Goal: Task Accomplishment & Management: Contribute content

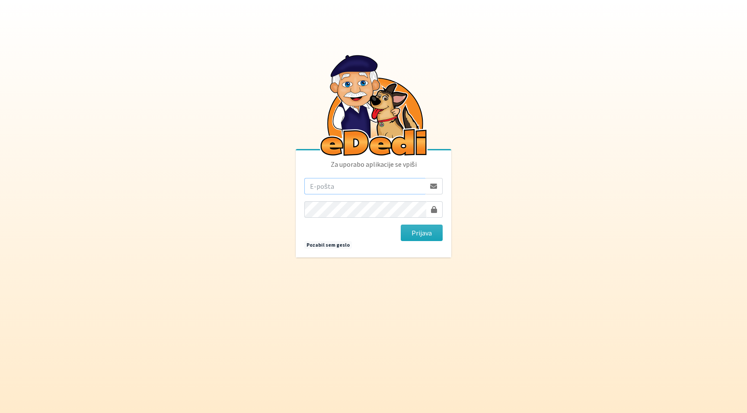
type input "[PERSON_NAME][EMAIL_ADDRESS][PERSON_NAME][PERSON_NAME][DOMAIN_NAME]"
click at [421, 233] on button "Prijava" at bounding box center [422, 233] width 42 height 16
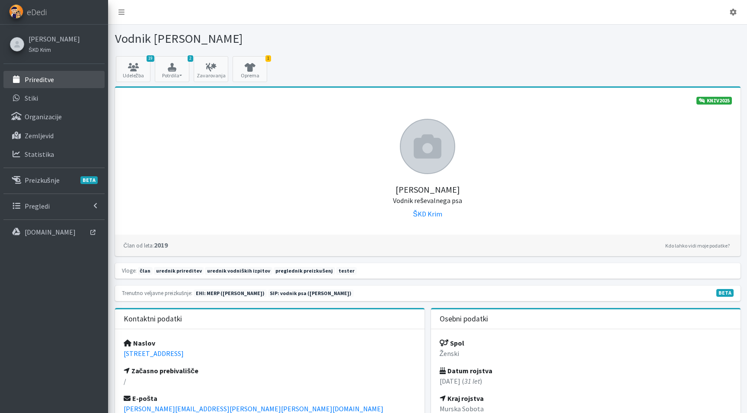
click at [55, 83] on link "Prireditve" at bounding box center [53, 79] width 101 height 17
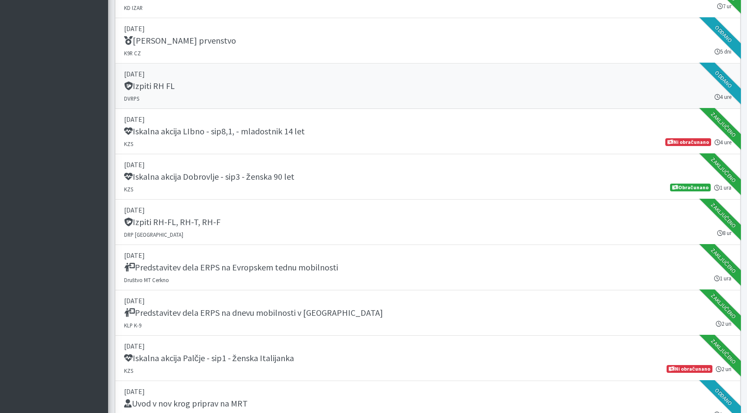
scroll to position [898, 0]
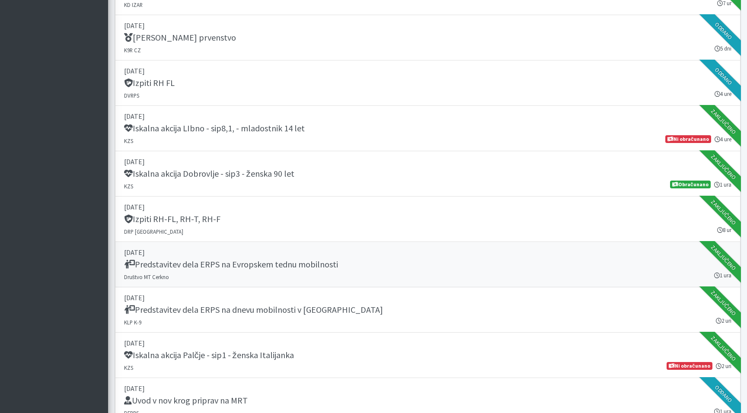
click at [282, 266] on h5 "Predstavitev dela ERPS na Evropskem tednu mobilnosti" at bounding box center [231, 264] width 214 height 10
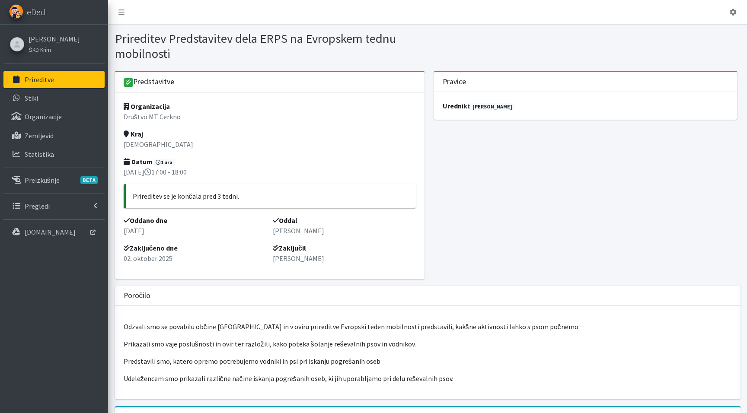
drag, startPoint x: 397, startPoint y: 38, endPoint x: 334, endPoint y: 43, distance: 63.3
click at [334, 44] on h1 "Prireditev Predstavitev dela ERPS na Evropskem tednu mobilnosti" at bounding box center [269, 46] width 309 height 30
drag, startPoint x: 173, startPoint y: 52, endPoint x: 169, endPoint y: 39, distance: 13.1
click at [169, 39] on h1 "Prireditev Predstavitev dela ERPS na Evropskem tednu mobilnosti" at bounding box center [269, 46] width 309 height 30
copy h1 "Predstavitev dela ERPS na Evropskem tednu mobilnosti"
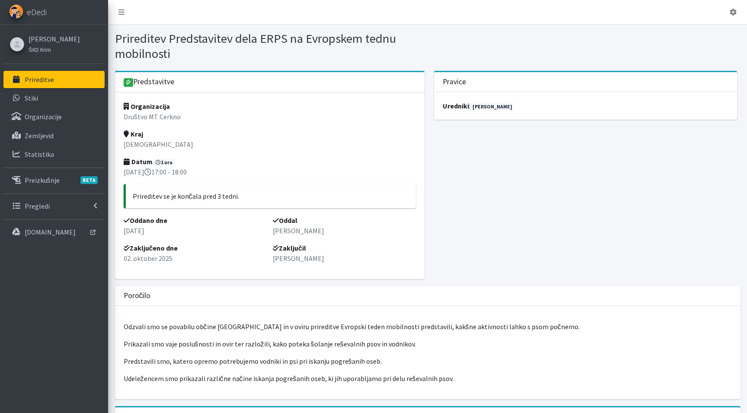
click at [40, 85] on link "Prireditve" at bounding box center [53, 79] width 101 height 17
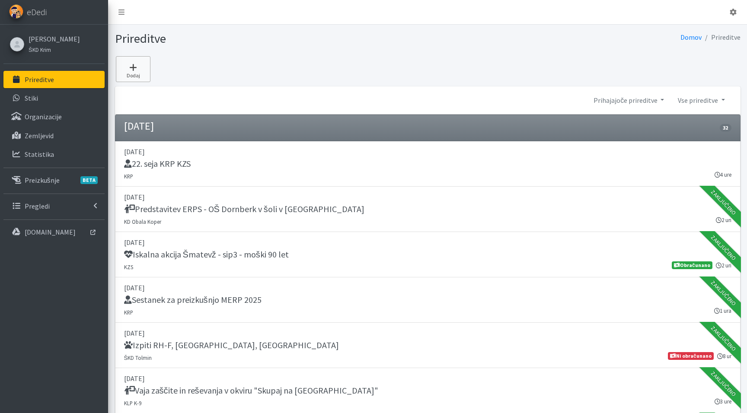
click at [145, 72] on link "Dodaj" at bounding box center [133, 69] width 35 height 26
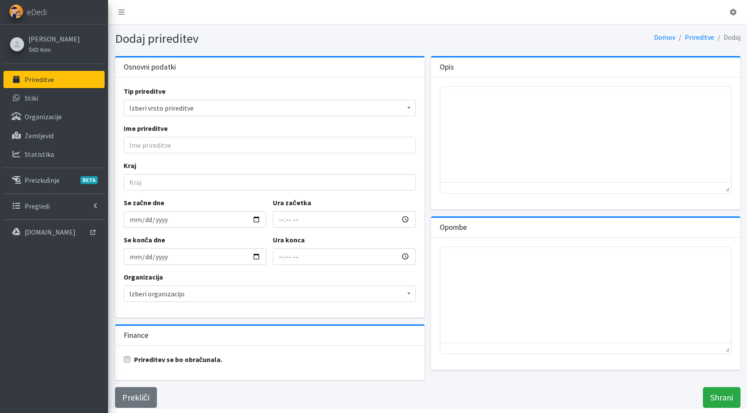
click at [180, 109] on span "Izberi vrsto prireditve" at bounding box center [269, 108] width 281 height 12
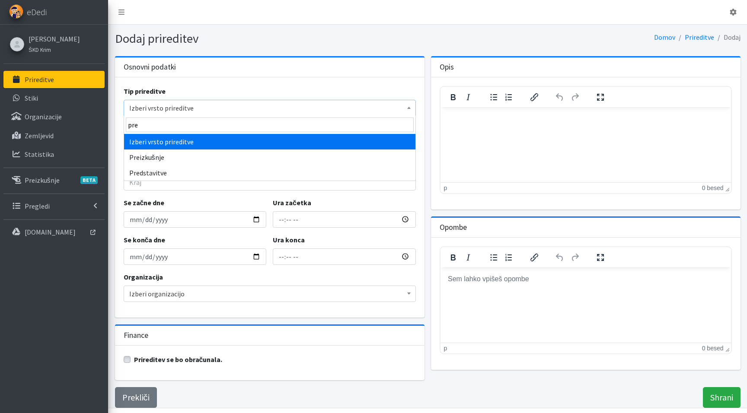
type input "pred"
select select "1011"
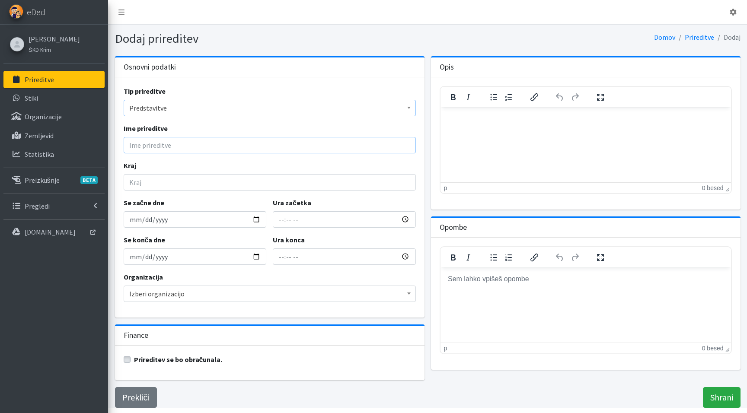
click at [166, 141] on input "Ime prireditve" at bounding box center [270, 145] width 292 height 16
paste input "Predstavitev dela ERPS na Evropskem tednu mobilnosti"
drag, startPoint x: 297, startPoint y: 146, endPoint x: 198, endPoint y: 146, distance: 99.4
click at [198, 146] on input "Predstavitev dela ERPS na Evropskem tednu mobilnosti" at bounding box center [270, 145] width 292 height 16
paste input "in dela reševalnih parov udeležencem mladinske izmenjave"
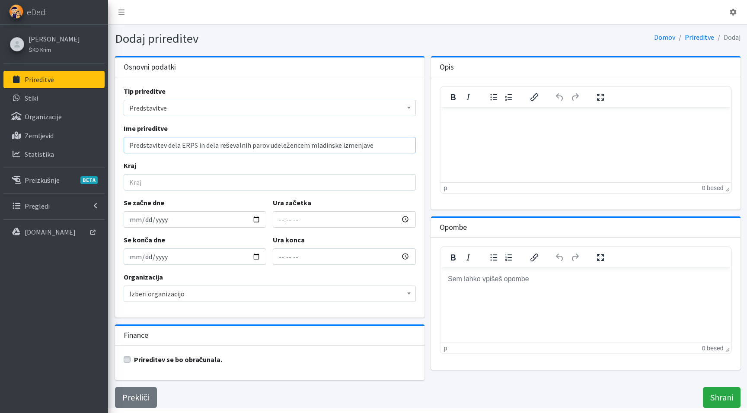
click at [207, 145] on input "Predstavitev dela ERPS in dela reševalnih parov udeležencem mladinske izmenjave" at bounding box center [270, 145] width 292 height 16
type input "Predstavitev dela ERPS in reševalnih parov udeležencem mladinske izmenjave"
click at [184, 182] on input "Kraj" at bounding box center [270, 182] width 292 height 16
type input "Areh"
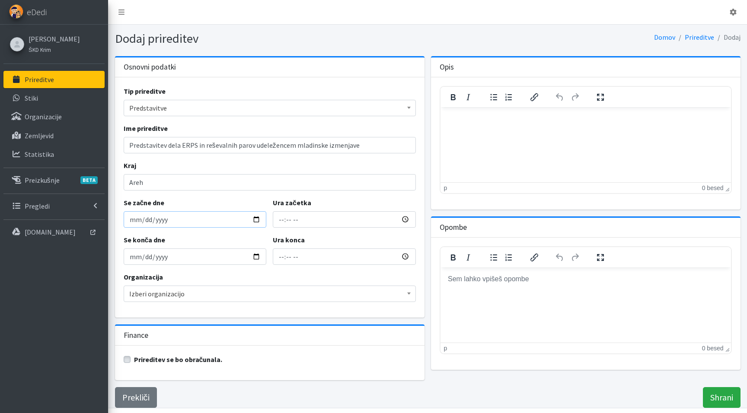
click at [134, 220] on input "Se začne dne" at bounding box center [195, 219] width 143 height 16
type input "2025-10-09"
click at [223, 242] on div "Se konča dne 2025-10-09" at bounding box center [195, 250] width 150 height 30
click at [153, 293] on span "Izberi organizacijo" at bounding box center [269, 294] width 281 height 12
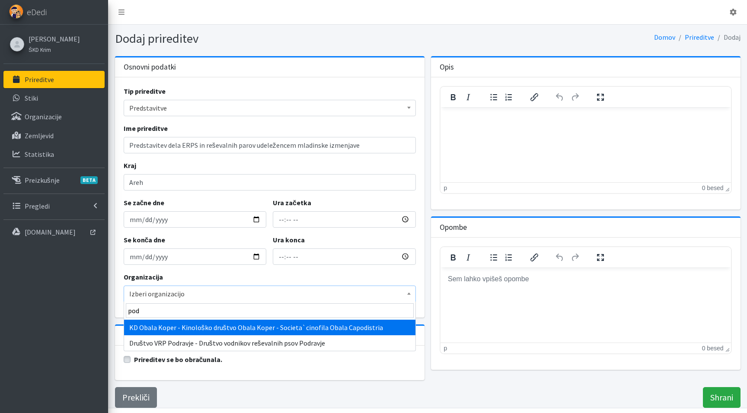
type input "podr"
select select "1085"
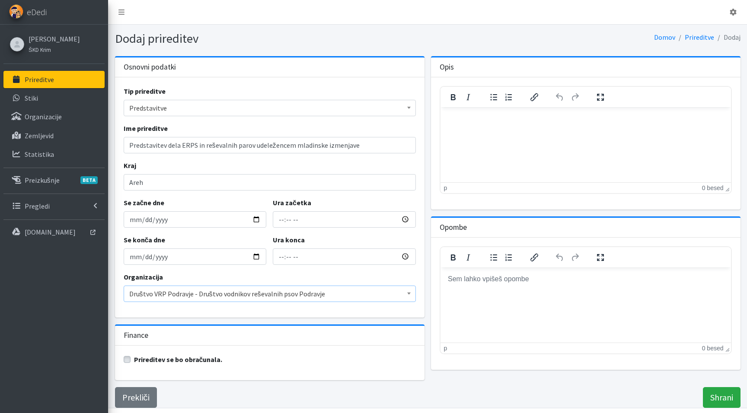
click at [463, 130] on html at bounding box center [585, 118] width 290 height 23
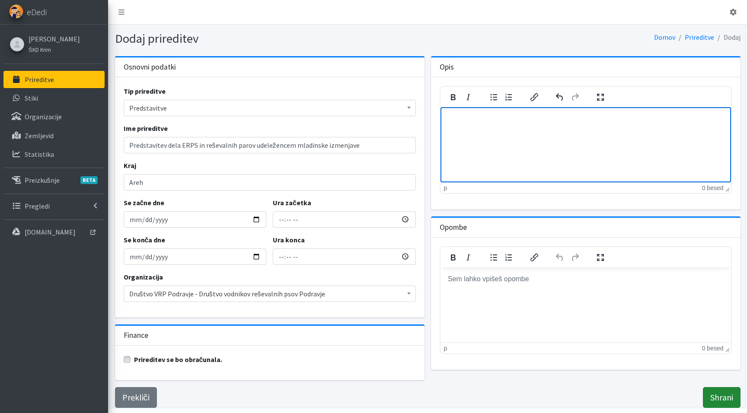
click at [718, 399] on input "Shrani" at bounding box center [722, 397] width 38 height 21
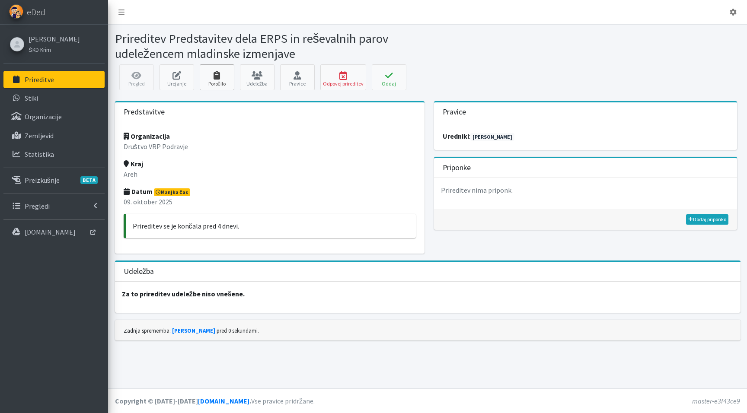
click at [215, 82] on link "Poročilo" at bounding box center [217, 77] width 35 height 26
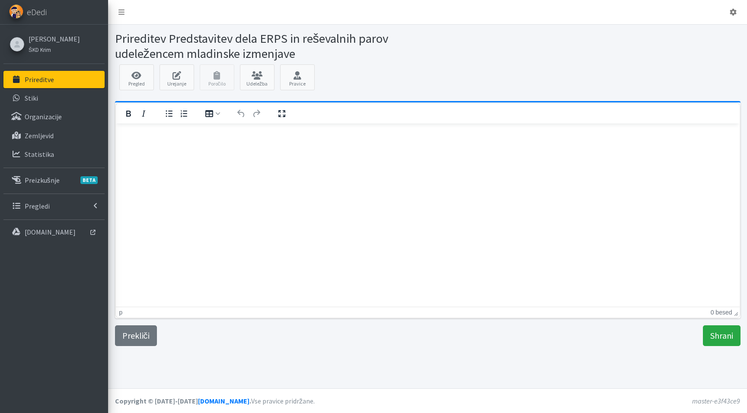
click at [142, 147] on html at bounding box center [427, 135] width 624 height 23
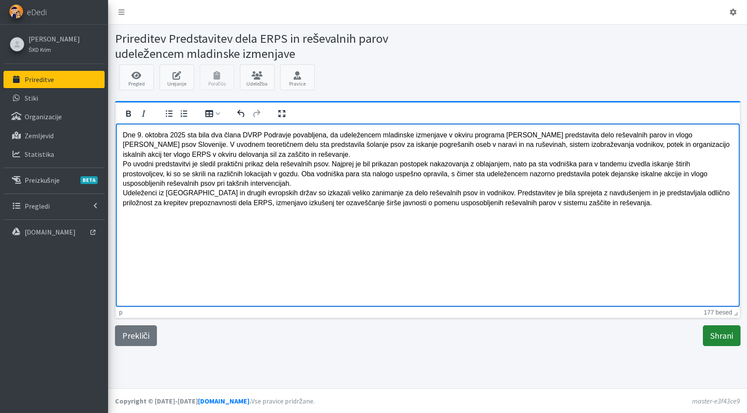
click at [722, 337] on input "Shrani" at bounding box center [722, 335] width 38 height 21
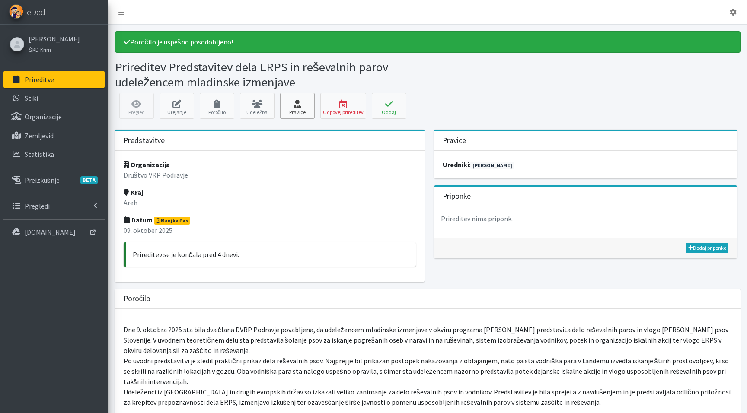
click at [298, 105] on icon at bounding box center [297, 104] width 29 height 9
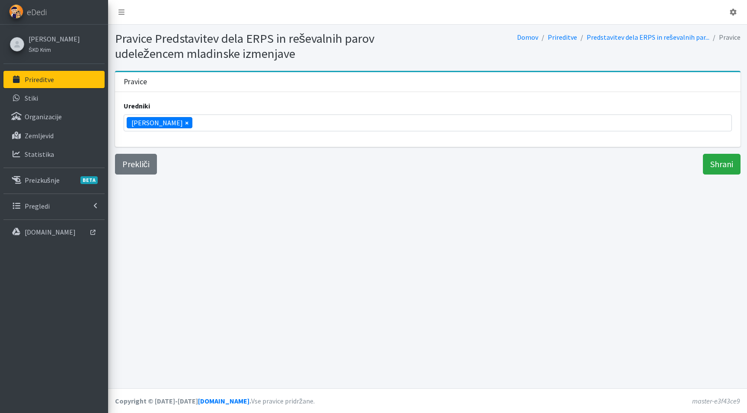
click at [185, 123] on span "×" at bounding box center [186, 123] width 3 height 10
select select
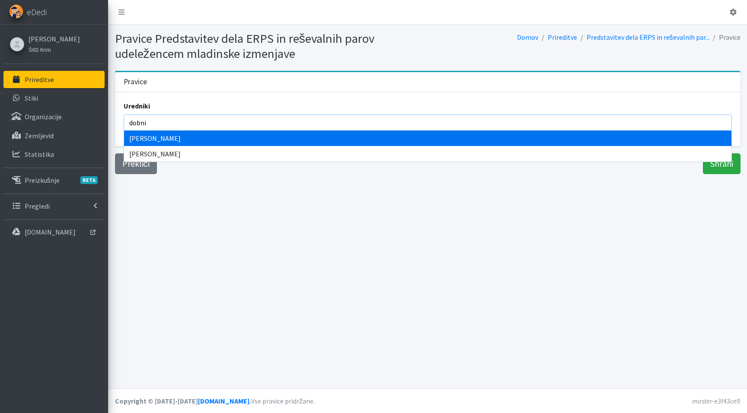
type input "dobni"
select select "1247"
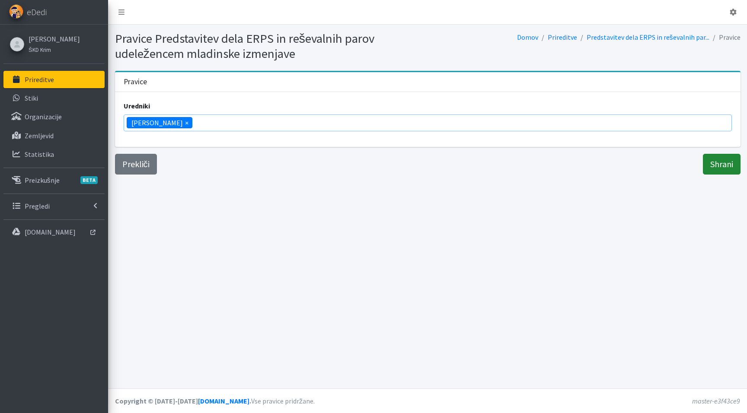
click at [719, 163] on input "Shrani" at bounding box center [722, 164] width 38 height 21
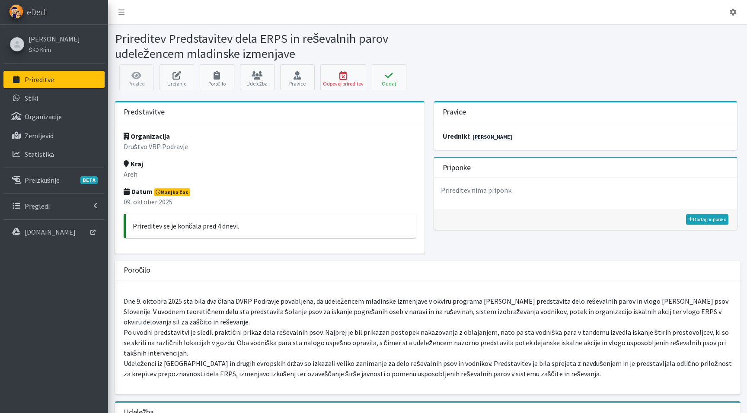
drag, startPoint x: 296, startPoint y: 52, endPoint x: 167, endPoint y: 41, distance: 129.3
click at [167, 41] on h1 "Prireditev Predstavitev dela ERPS in reševalnih parov udeležencem mladinske izm…" at bounding box center [269, 46] width 309 height 30
copy h1 "Predstavitev dela ERPS in reševalnih parov udeležencem mladinske izmenjave"
click at [121, 10] on icon at bounding box center [121, 12] width 6 height 7
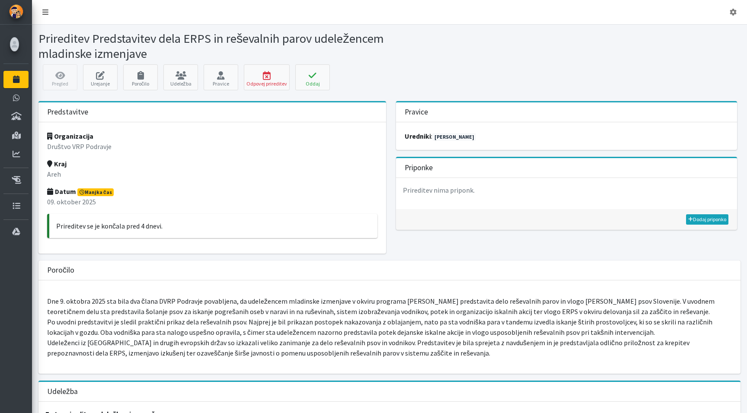
click at [47, 7] on link at bounding box center [45, 11] width 20 height 17
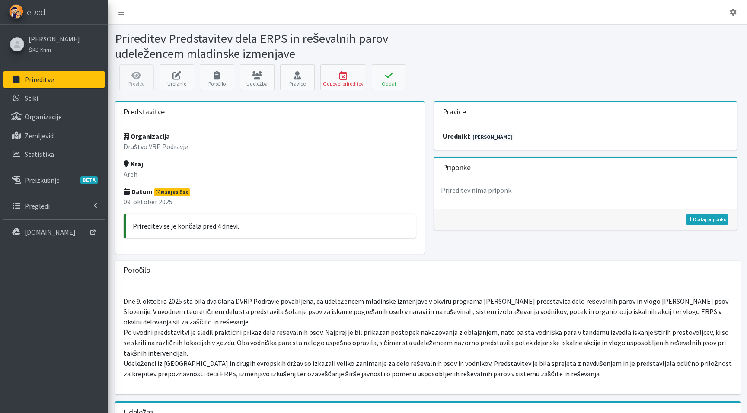
click at [34, 77] on p "Prireditve" at bounding box center [39, 79] width 29 height 9
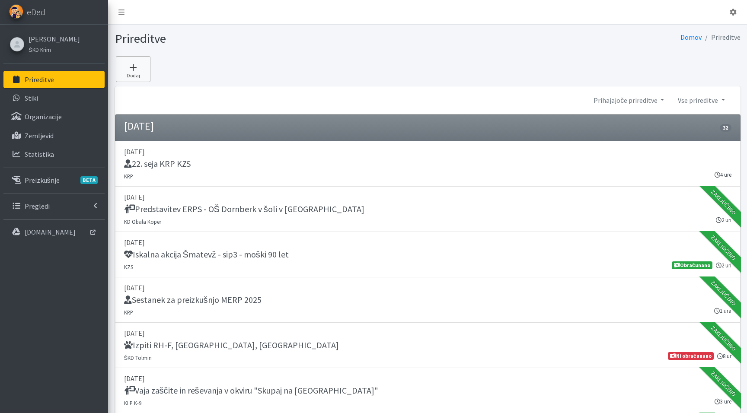
click at [130, 67] on icon at bounding box center [132, 67] width 29 height 9
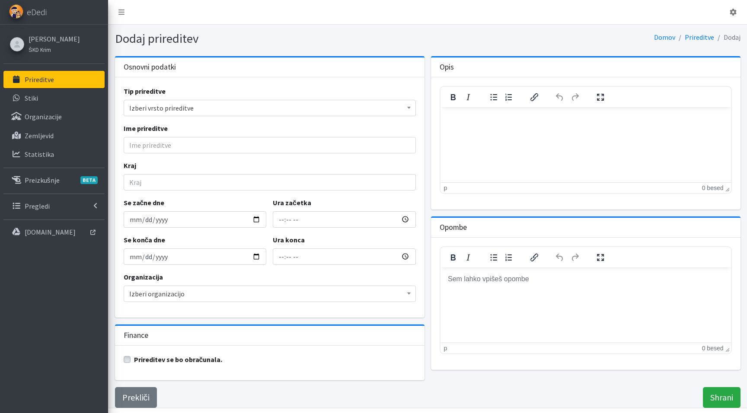
click at [153, 107] on span "Izberi vrsto prireditve" at bounding box center [269, 108] width 281 height 12
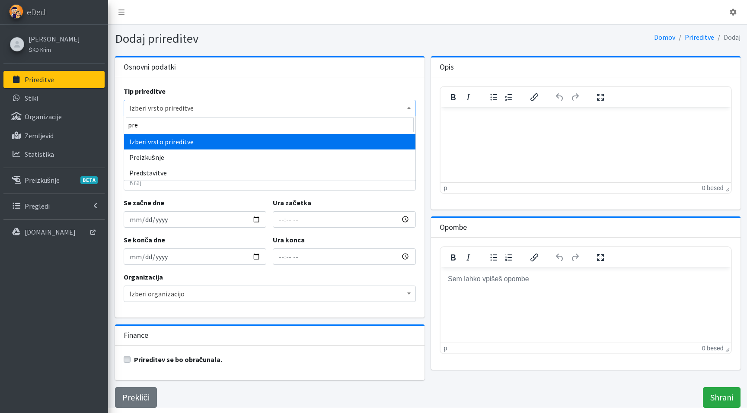
type input "pred"
select select "1011"
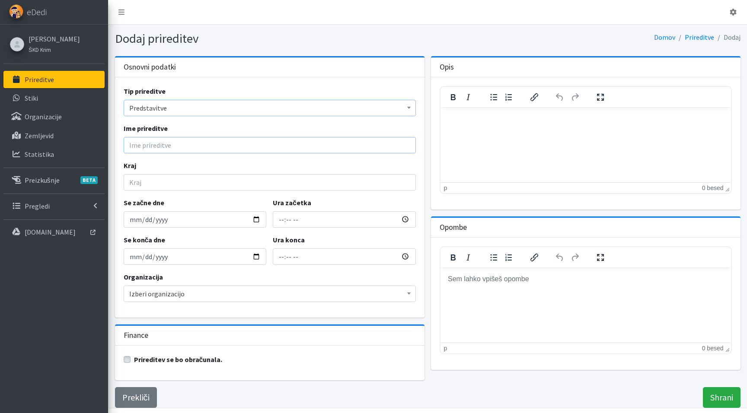
click at [150, 141] on input "Ime prireditve" at bounding box center [270, 145] width 292 height 16
paste input "Predstavitev dela ERPS in reševalnih parov udeležencem mladinske izmenjave"
drag, startPoint x: 365, startPoint y: 143, endPoint x: 197, endPoint y: 144, distance: 168.1
click at [197, 144] on input "Predstavitev dela ERPS in reševalnih parov udeležencem mladinske izmenjave" at bounding box center [270, 145] width 292 height 16
paste input "na gasilski predstavitvi Gasilskega društva Sv. Trojica."
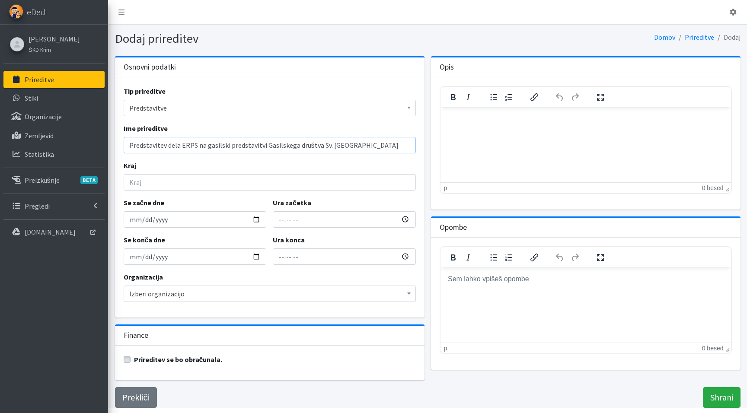
type input "Predstavitev dela ERPS na gasilski predstavitvi Gasilskega društva Sv. [GEOGRAP…"
click at [190, 184] on input "Kraj" at bounding box center [270, 182] width 292 height 16
type input "[DEMOGRAPHIC_DATA]"
click at [133, 219] on input "Se začne dne" at bounding box center [195, 219] width 143 height 16
type input "2025-10-12"
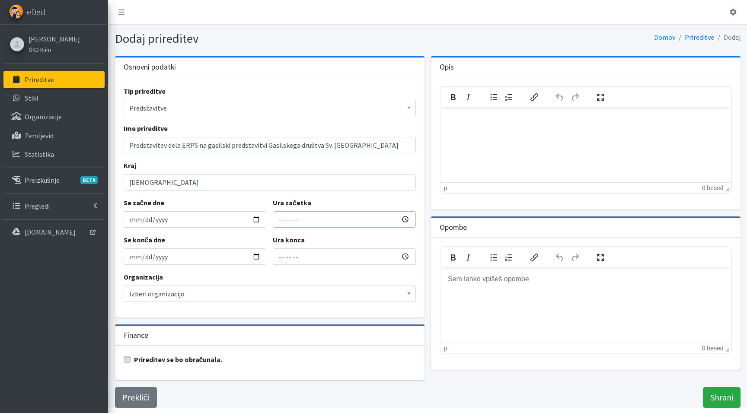
type input "2025-10-12"
click at [283, 222] on input "Ura začetka" at bounding box center [344, 219] width 143 height 16
click at [295, 221] on input "Ura začetka" at bounding box center [344, 219] width 143 height 16
type input "14:00"
click at [284, 258] on input "16:00" at bounding box center [344, 256] width 143 height 16
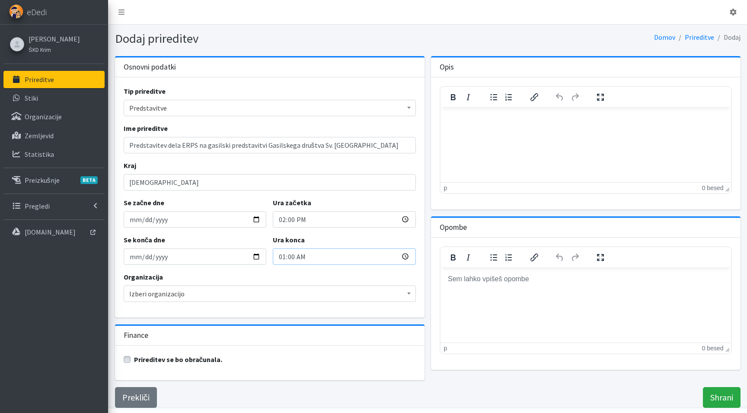
type input "17:00"
click at [188, 293] on span "Izberi organizacijo" at bounding box center [269, 294] width 281 height 12
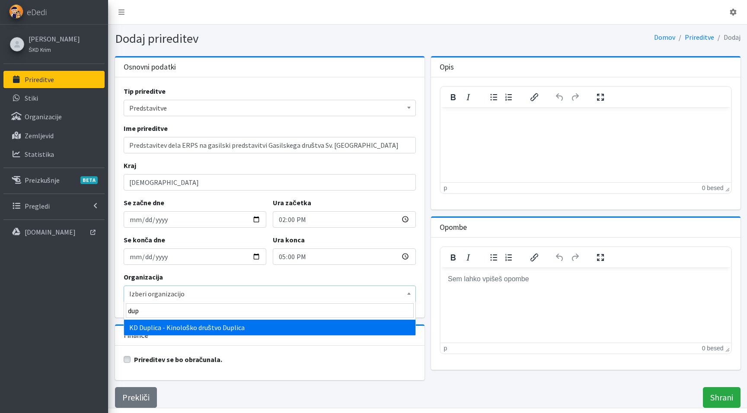
type input "dupl"
select select "1045"
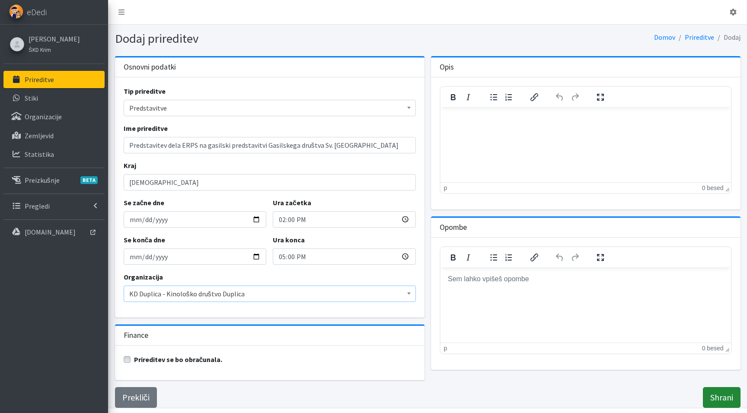
click at [716, 396] on input "Shrani" at bounding box center [722, 397] width 38 height 21
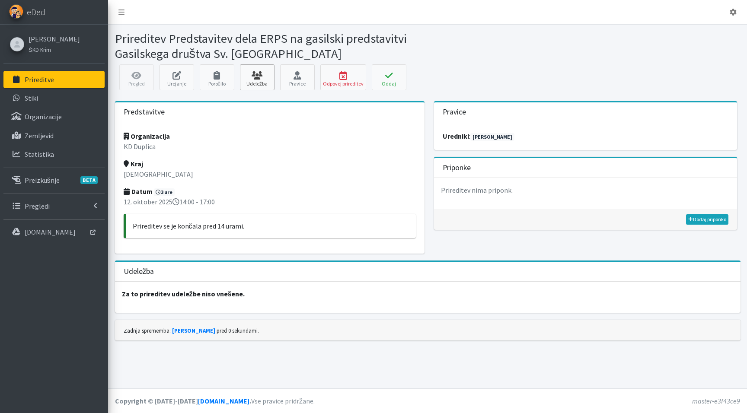
click at [265, 82] on link "Udeležba" at bounding box center [257, 77] width 35 height 26
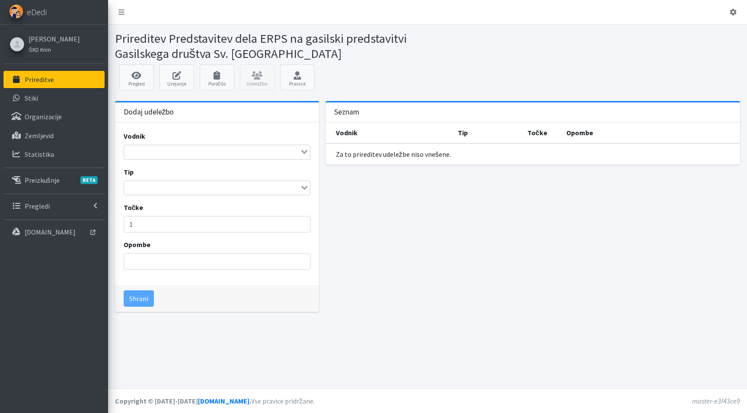
click at [151, 149] on input "Search for option" at bounding box center [212, 152] width 174 height 10
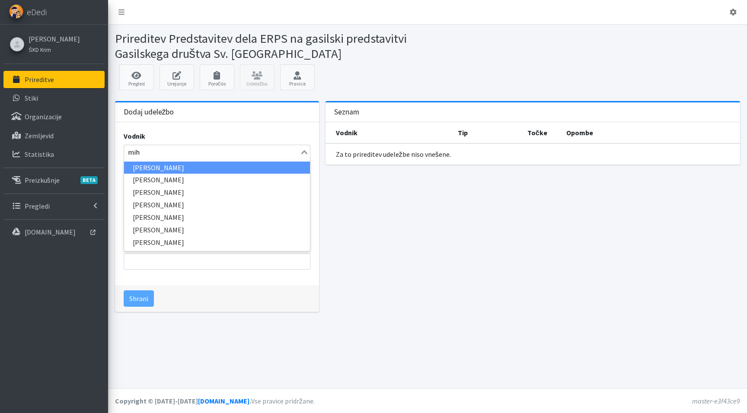
type input "miha"
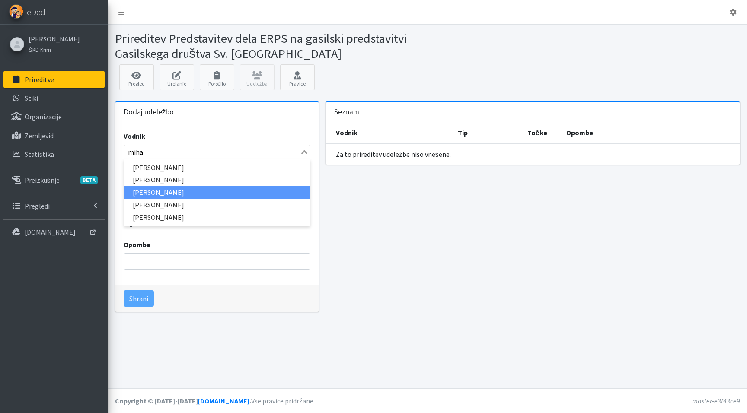
click at [152, 191] on li "[PERSON_NAME]" at bounding box center [217, 192] width 186 height 13
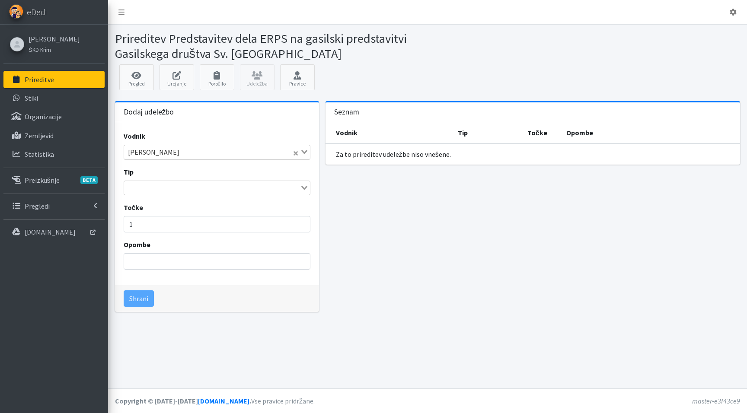
click at [152, 191] on input "Search for option" at bounding box center [212, 188] width 174 height 10
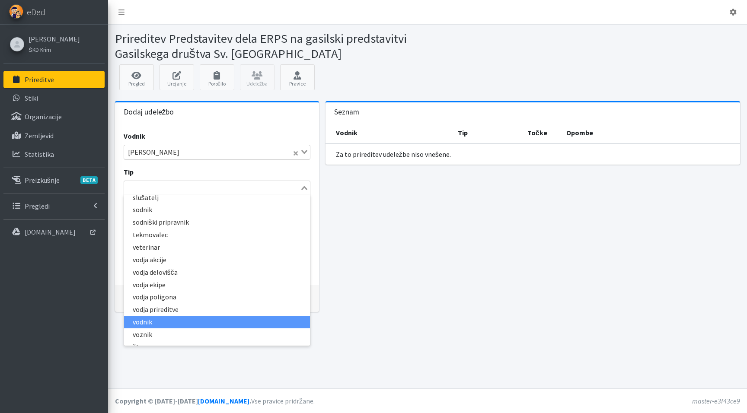
scroll to position [192, 0]
click at [146, 316] on li "vodnik" at bounding box center [217, 322] width 186 height 13
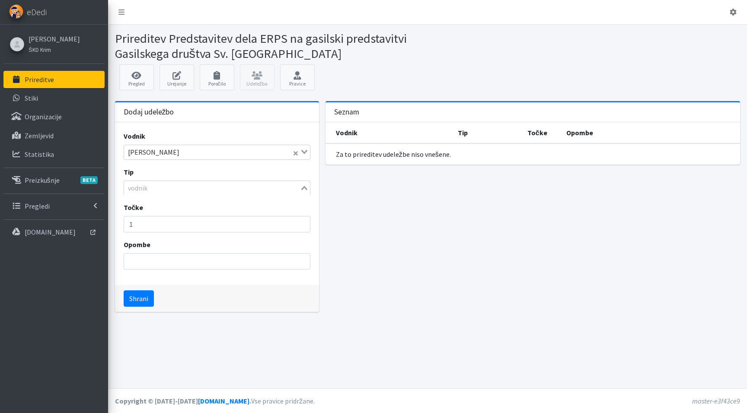
scroll to position [166, 0]
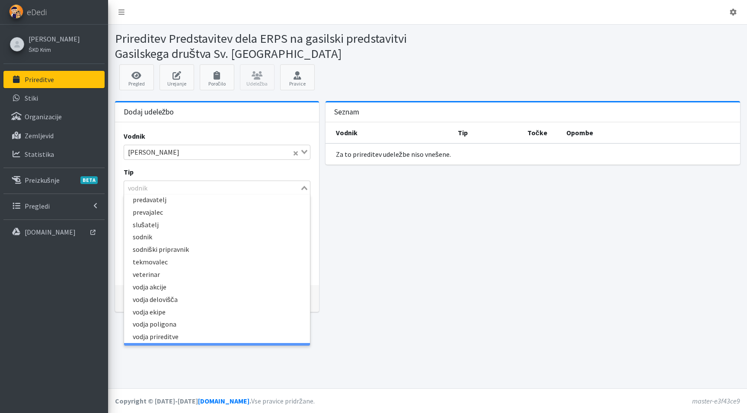
click at [425, 250] on div "Seznam Vodnik Tip Točke Opombe Za to prireditev udeležbe niso vnešene." at bounding box center [532, 210] width 421 height 218
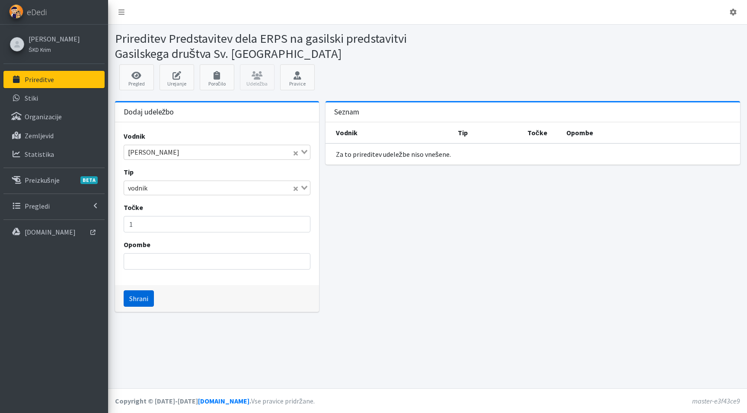
click at [140, 298] on button "Shrani" at bounding box center [139, 298] width 30 height 16
click at [161, 148] on input "Search for option" at bounding box center [212, 152] width 174 height 10
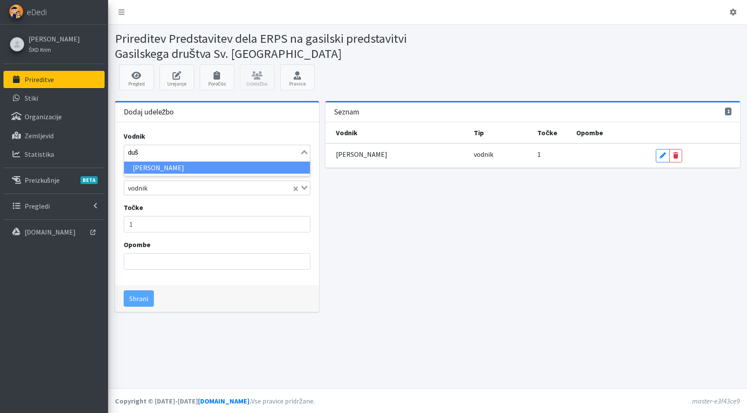
type input "duša"
click at [153, 166] on li "[PERSON_NAME]" at bounding box center [217, 168] width 186 height 13
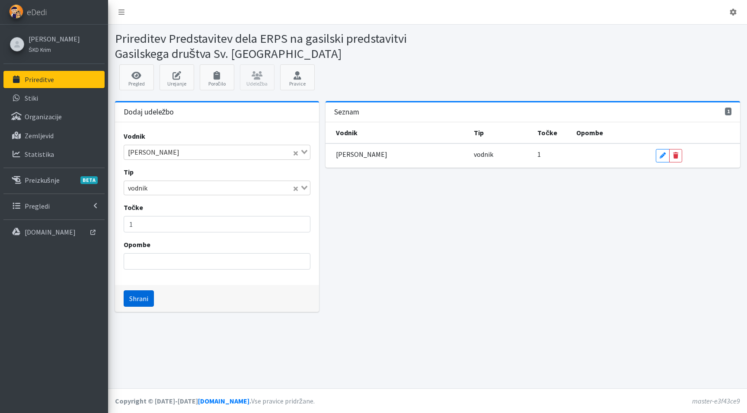
click at [143, 295] on button "Shrani" at bounding box center [139, 298] width 30 height 16
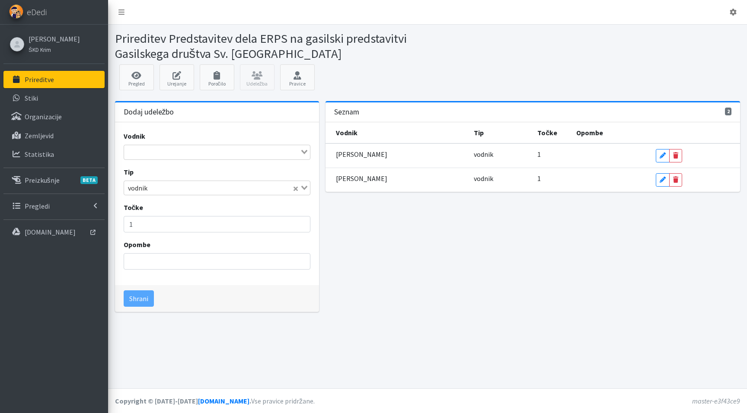
click at [158, 158] on div "Loading..." at bounding box center [217, 152] width 187 height 15
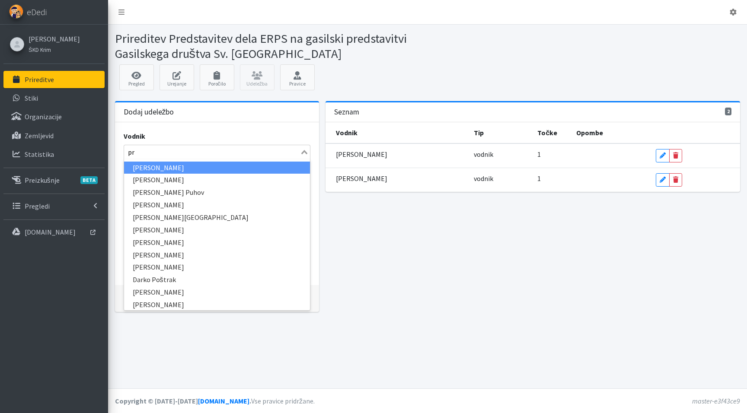
type input "pri"
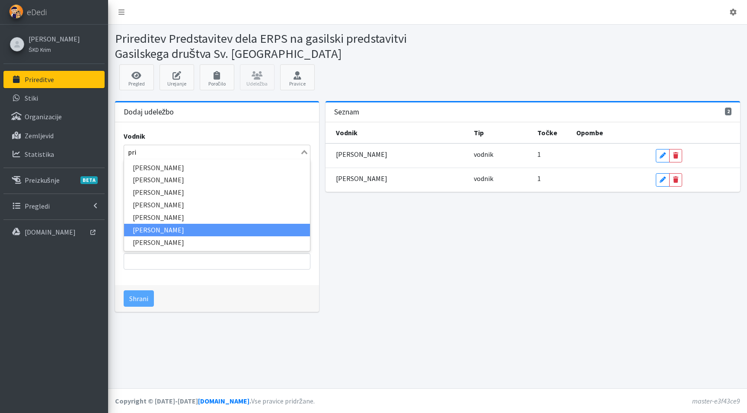
click at [176, 226] on li "[PERSON_NAME]" at bounding box center [217, 230] width 186 height 13
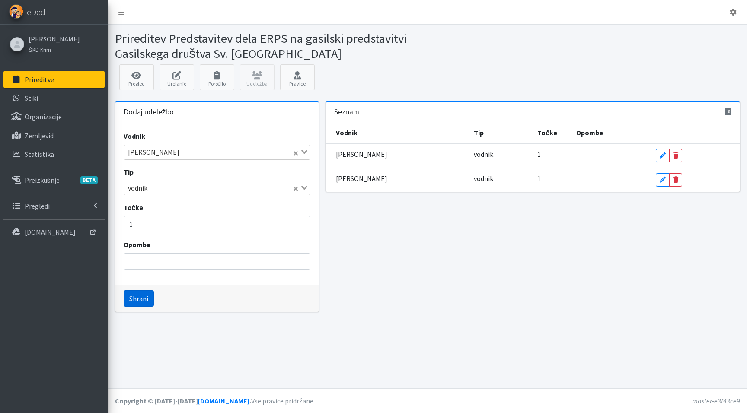
click at [145, 300] on button "Shrani" at bounding box center [139, 298] width 30 height 16
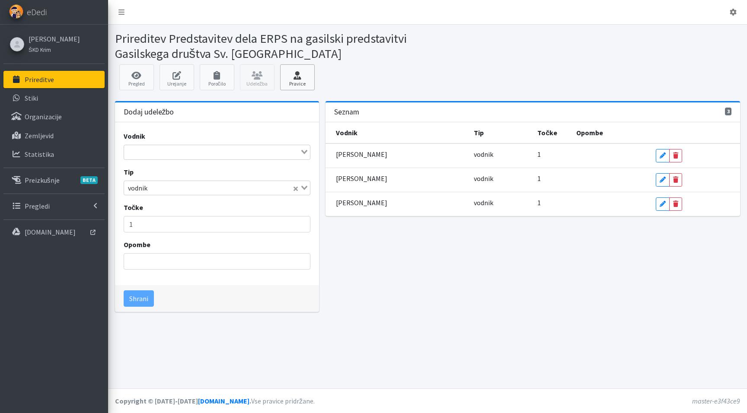
click at [294, 78] on icon at bounding box center [297, 75] width 29 height 9
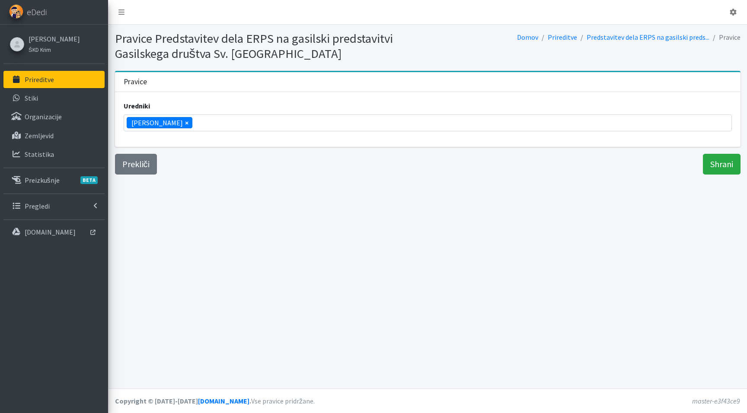
click at [185, 124] on span "×" at bounding box center [186, 123] width 3 height 10
select select
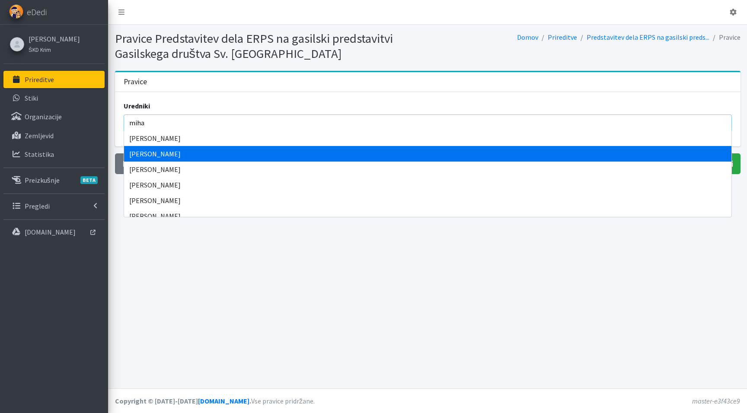
type input "miha"
select select "1113"
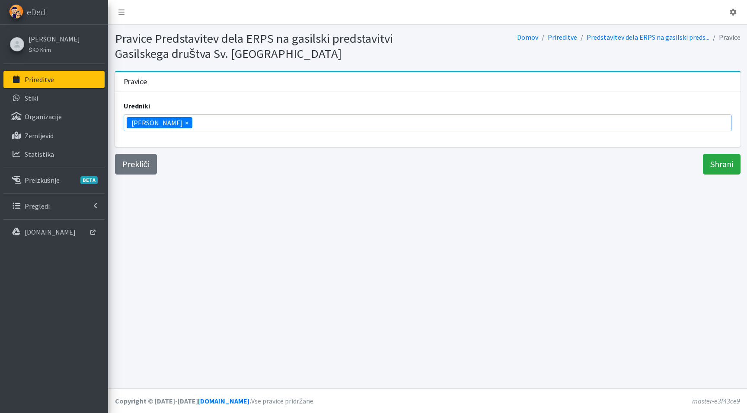
scroll to position [780, 0]
click at [714, 165] on input "Shrani" at bounding box center [722, 164] width 38 height 21
